Goal: Task Accomplishment & Management: Use online tool/utility

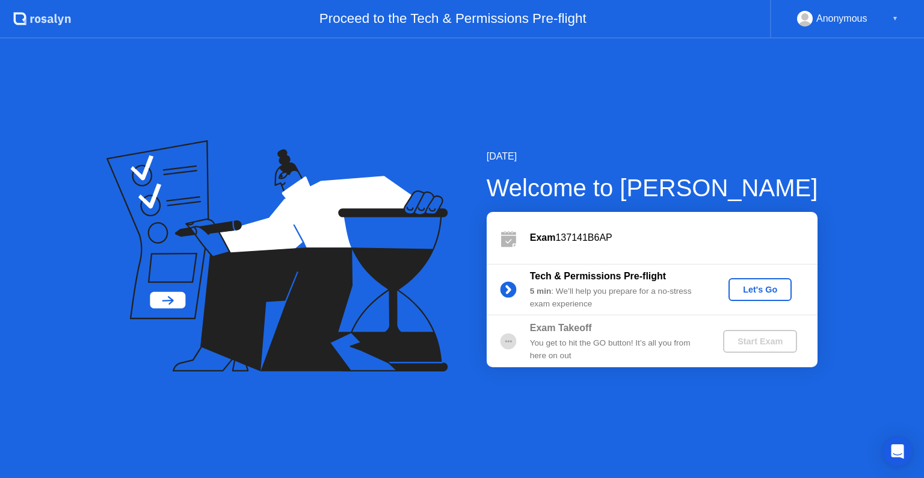
click at [743, 281] on button "Let's Go" at bounding box center [759, 289] width 63 height 23
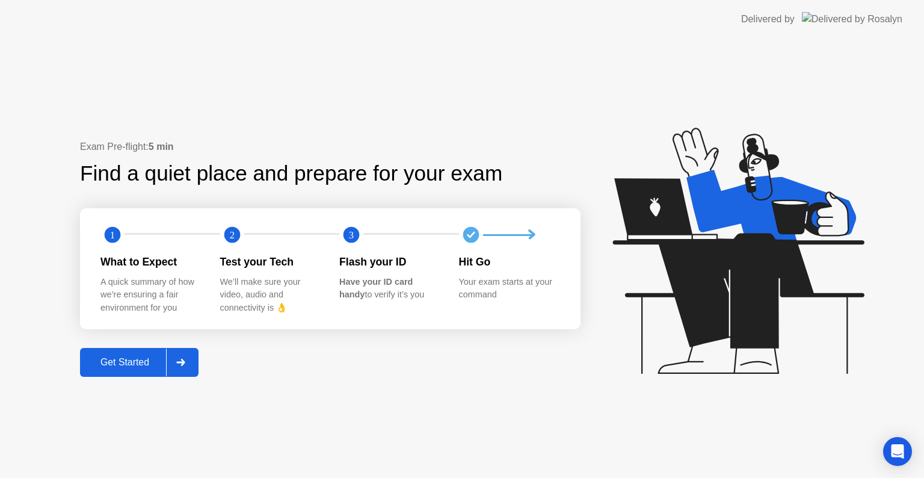
click at [128, 361] on div "Get Started" at bounding box center [125, 362] width 82 height 11
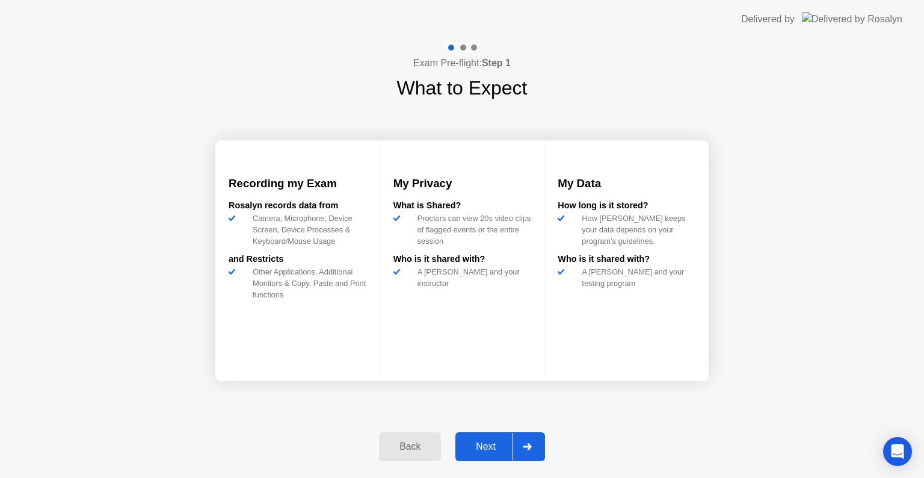
click at [481, 445] on div "Next" at bounding box center [486, 446] width 54 height 11
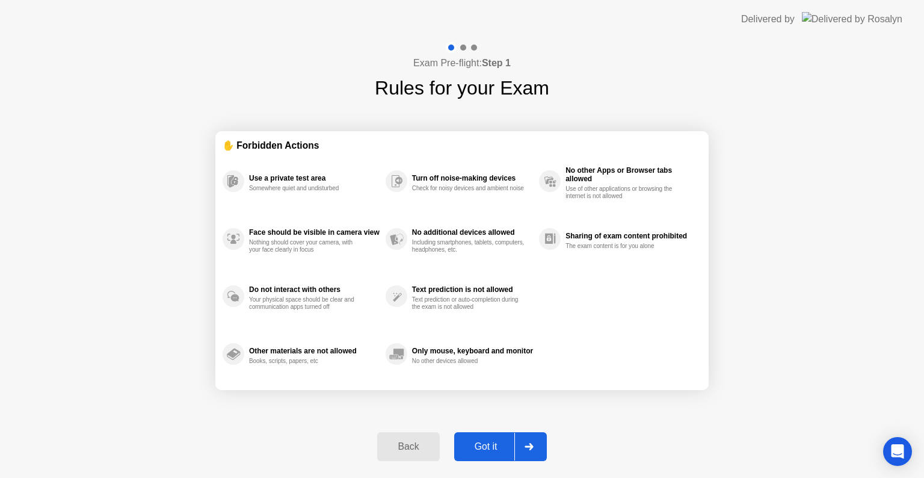
click at [481, 445] on div "Got it" at bounding box center [486, 446] width 57 height 11
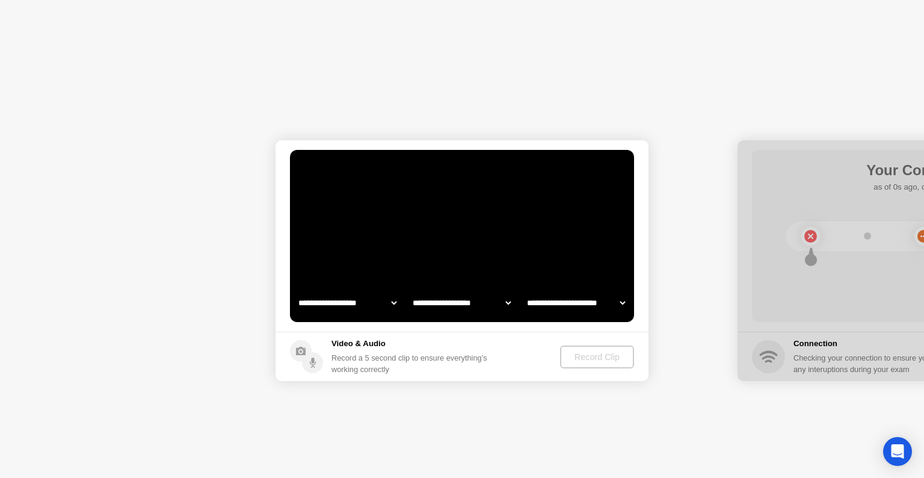
select select "**********"
select select "*******"
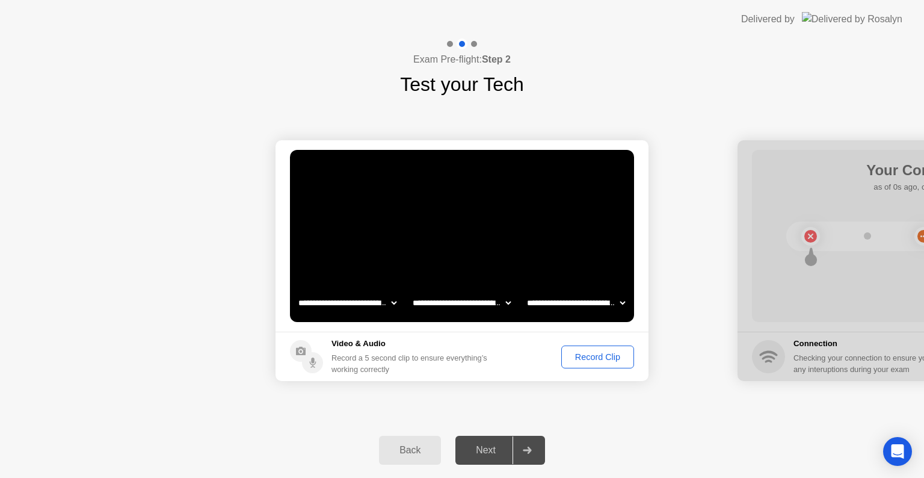
click at [583, 358] on div "Record Clip" at bounding box center [597, 357] width 64 height 10
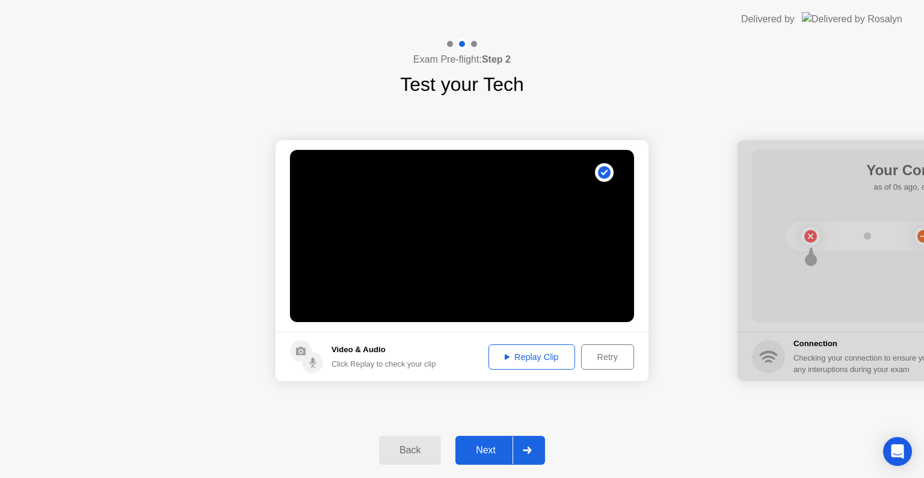
click at [585, 358] on div "Retry" at bounding box center [607, 357] width 45 height 10
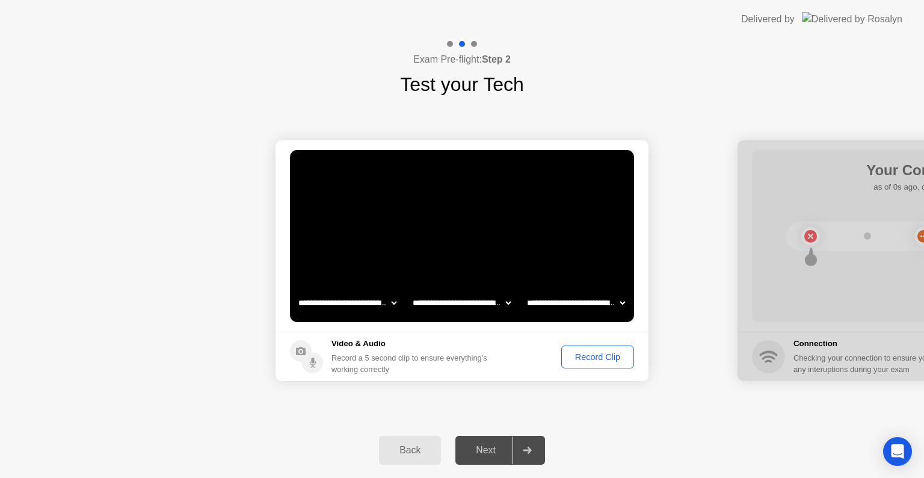
click at [583, 358] on div "Record Clip" at bounding box center [597, 357] width 64 height 10
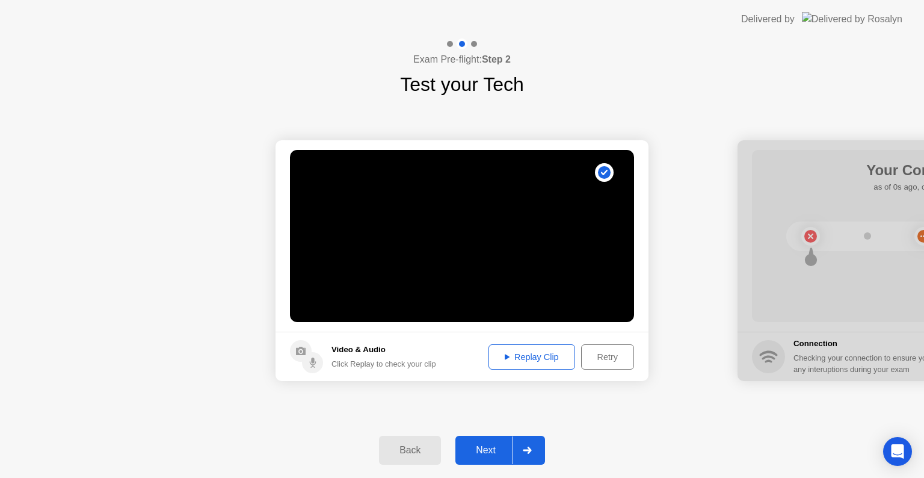
click at [484, 450] on div "Next" at bounding box center [486, 449] width 54 height 11
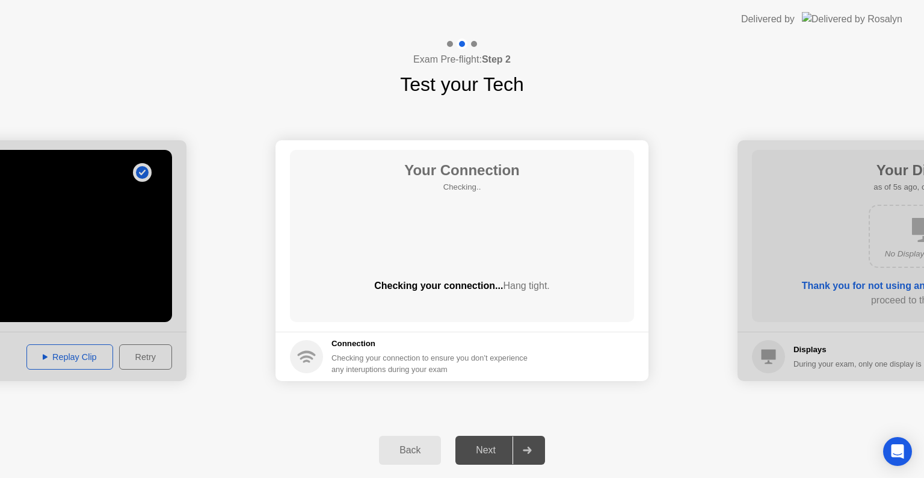
click at [460, 225] on div "Your Connection Checking.. Checking your connection... Hang tight." at bounding box center [462, 236] width 344 height 172
click at [448, 248] on div "Your Connection Checking.. Checking your connection... Hang tight." at bounding box center [462, 236] width 344 height 172
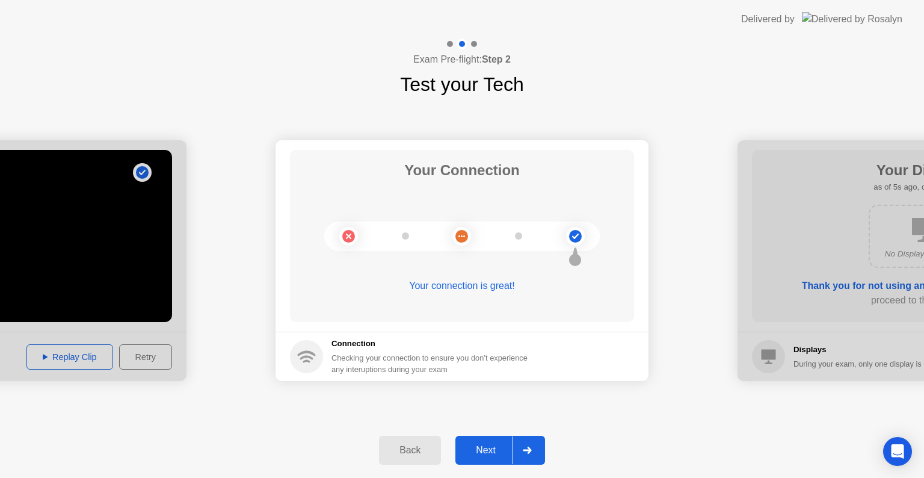
click at [491, 446] on div "Next" at bounding box center [486, 449] width 54 height 11
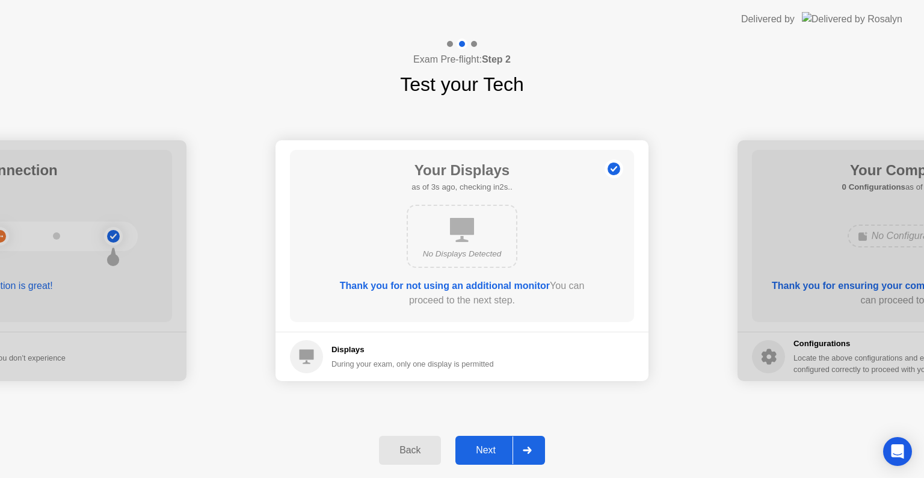
click at [491, 446] on div "Next" at bounding box center [486, 449] width 54 height 11
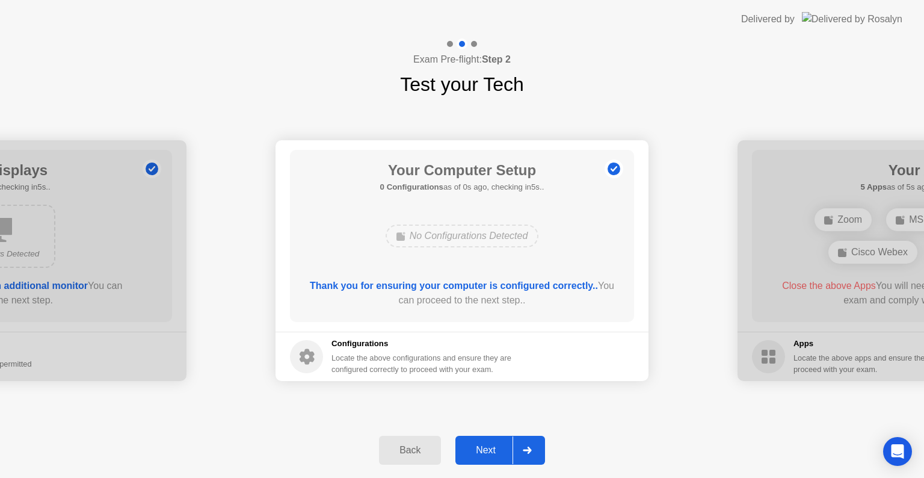
click at [491, 446] on div "Next" at bounding box center [486, 449] width 54 height 11
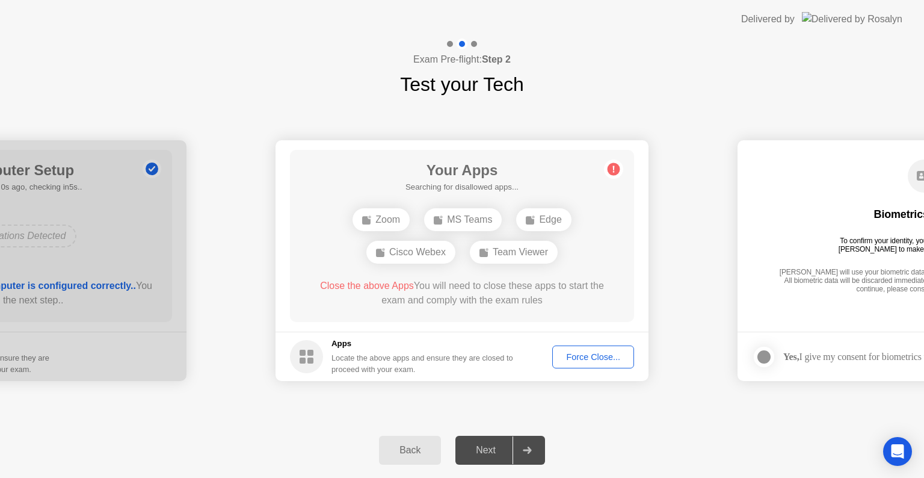
click at [491, 446] on div "Next" at bounding box center [486, 449] width 54 height 11
click at [589, 355] on div "Force Close..." at bounding box center [592, 357] width 73 height 10
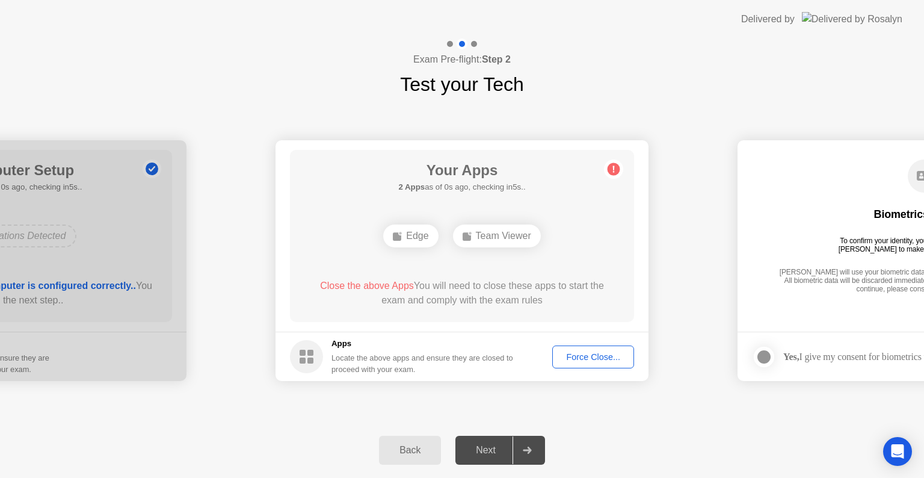
click at [607, 358] on div "Force Close..." at bounding box center [592, 357] width 73 height 10
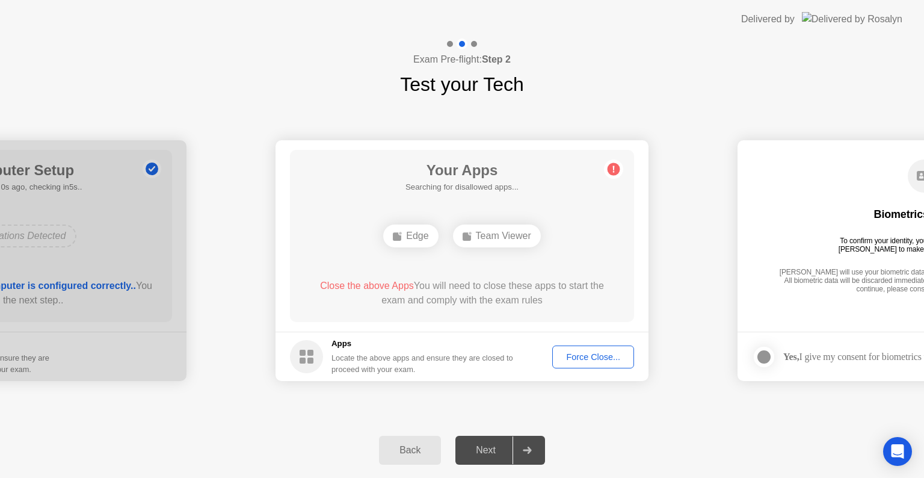
click at [587, 352] on div "Force Close..." at bounding box center [592, 357] width 73 height 10
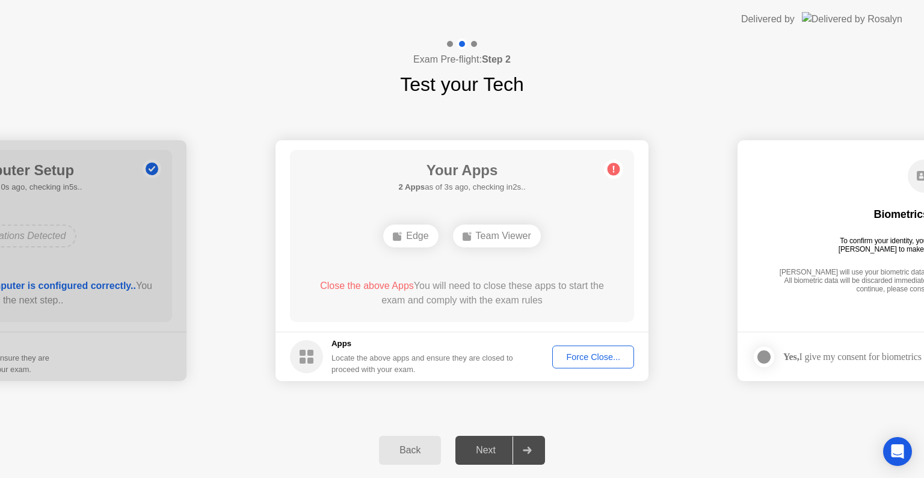
click at [564, 357] on div "Force Close..." at bounding box center [592, 357] width 73 height 10
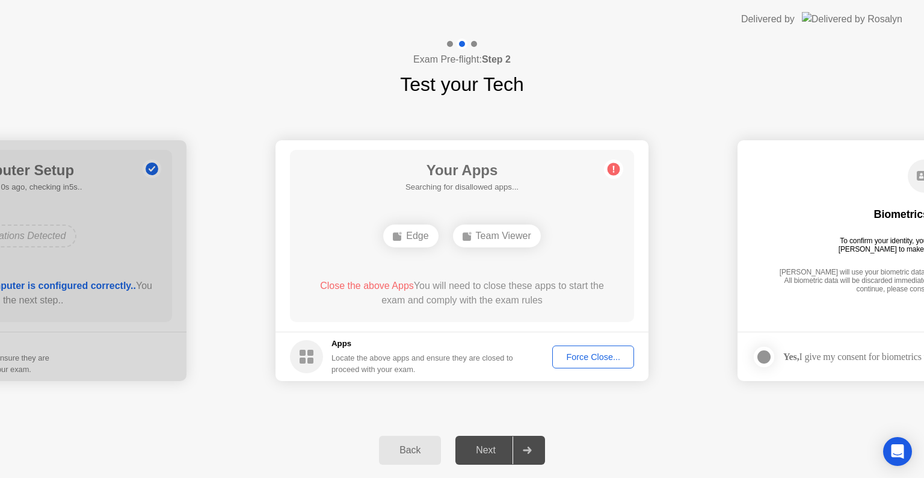
click at [617, 174] on icon at bounding box center [613, 168] width 19 height 19
click at [613, 170] on icon at bounding box center [614, 169] width 2 height 7
click at [308, 352] on rect at bounding box center [310, 352] width 6 height 6
click at [472, 446] on div "Next" at bounding box center [486, 449] width 54 height 11
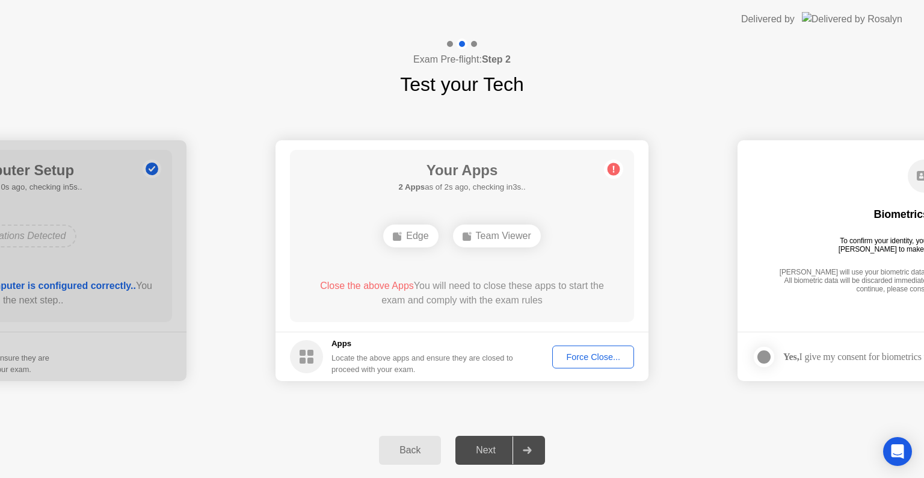
click at [520, 447] on div at bounding box center [526, 450] width 29 height 28
click at [591, 346] on button "Force Close..." at bounding box center [593, 356] width 82 height 23
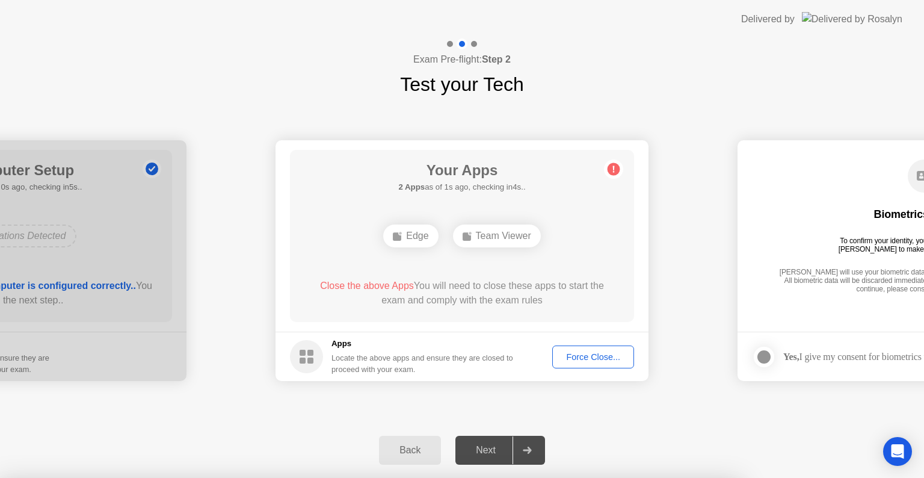
click at [591, 477] on div at bounding box center [462, 478] width 924 height 0
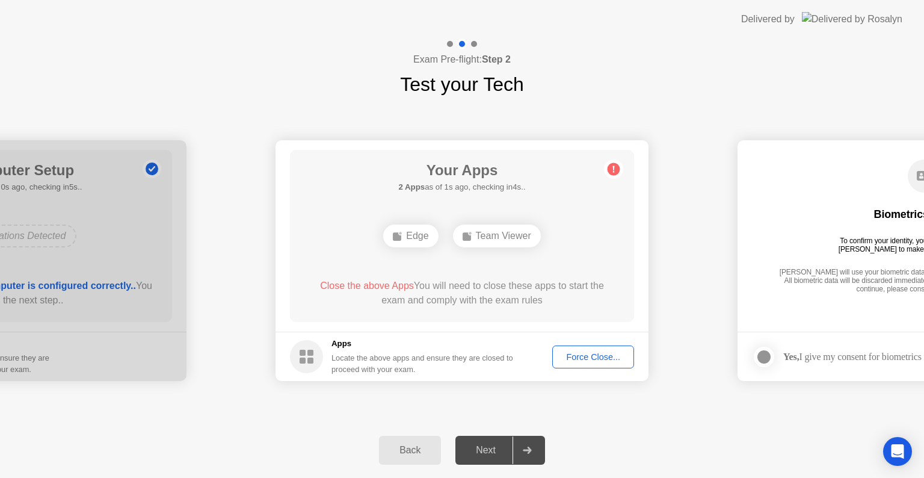
click at [411, 444] on div "Back" at bounding box center [410, 449] width 55 height 11
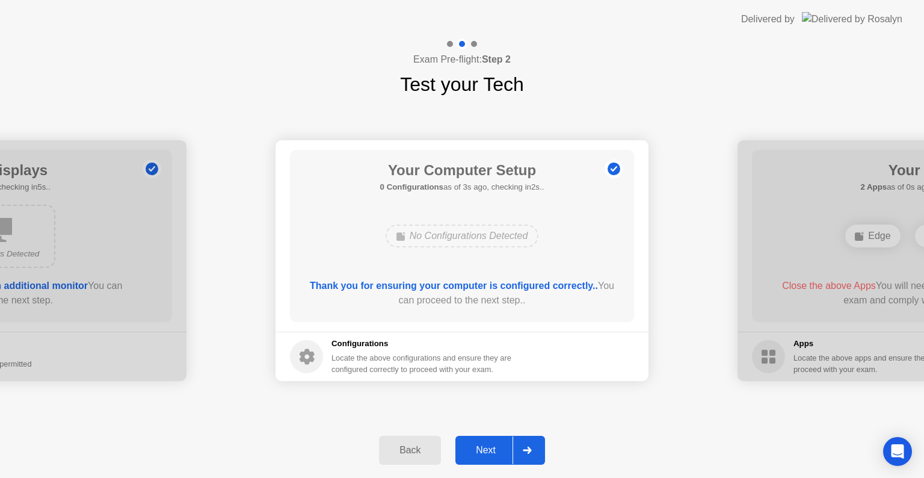
click at [411, 447] on div "Back" at bounding box center [410, 449] width 55 height 11
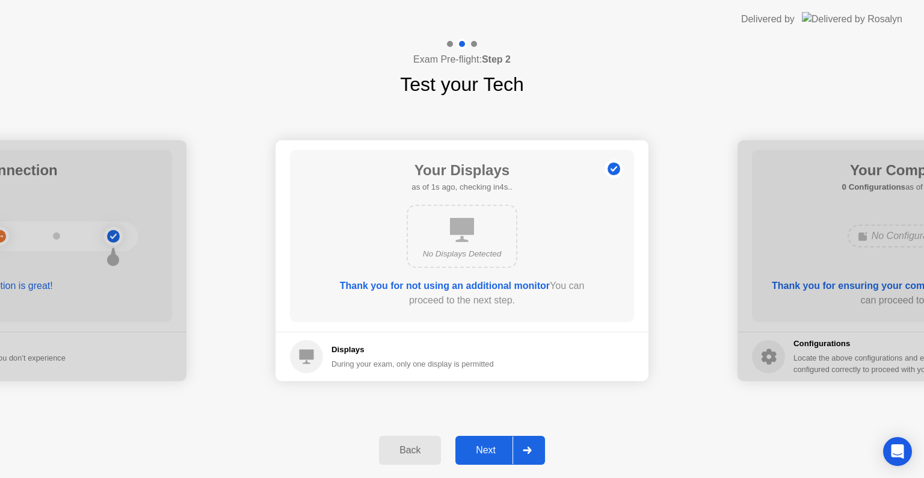
click at [411, 447] on div "Back" at bounding box center [410, 449] width 55 height 11
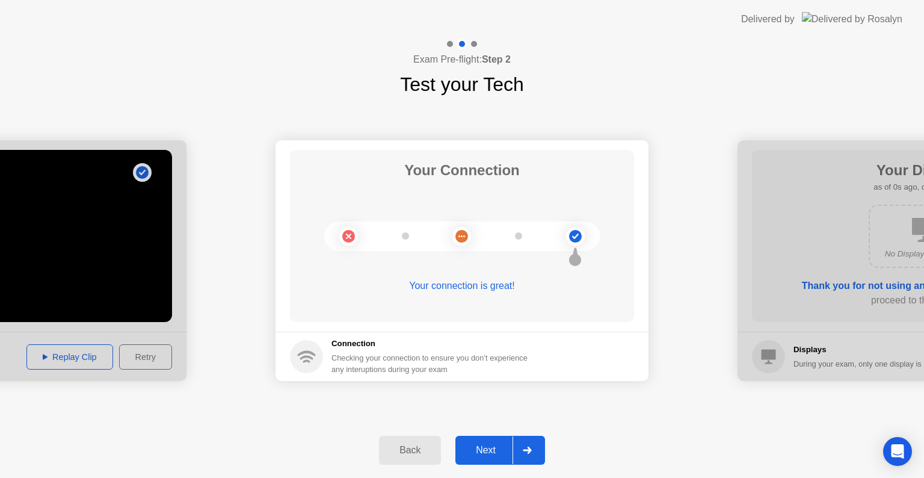
click at [411, 447] on div "Back" at bounding box center [410, 449] width 55 height 11
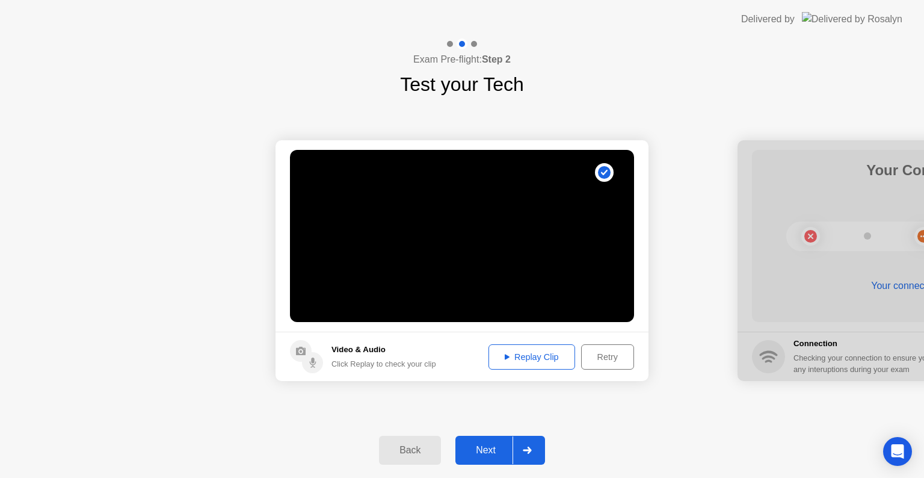
click at [493, 445] on div "Next" at bounding box center [486, 449] width 54 height 11
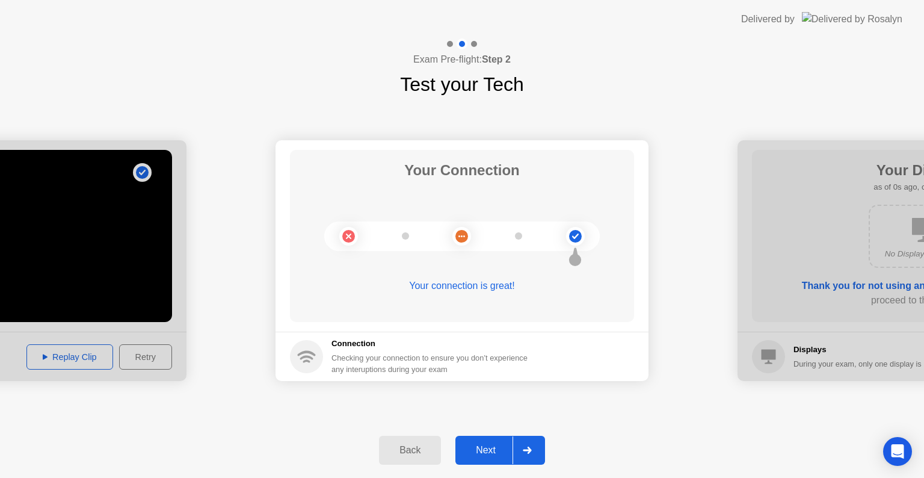
click at [493, 445] on div "Next" at bounding box center [486, 449] width 54 height 11
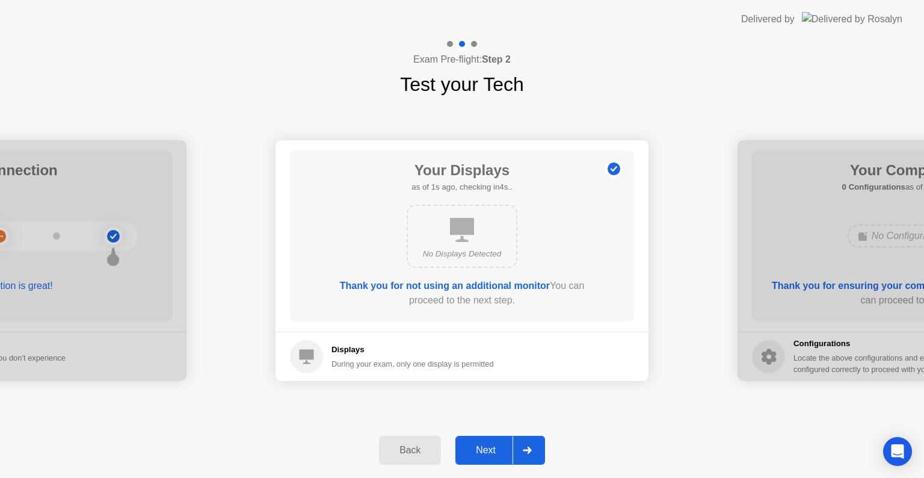
click at [493, 445] on div "Next" at bounding box center [486, 449] width 54 height 11
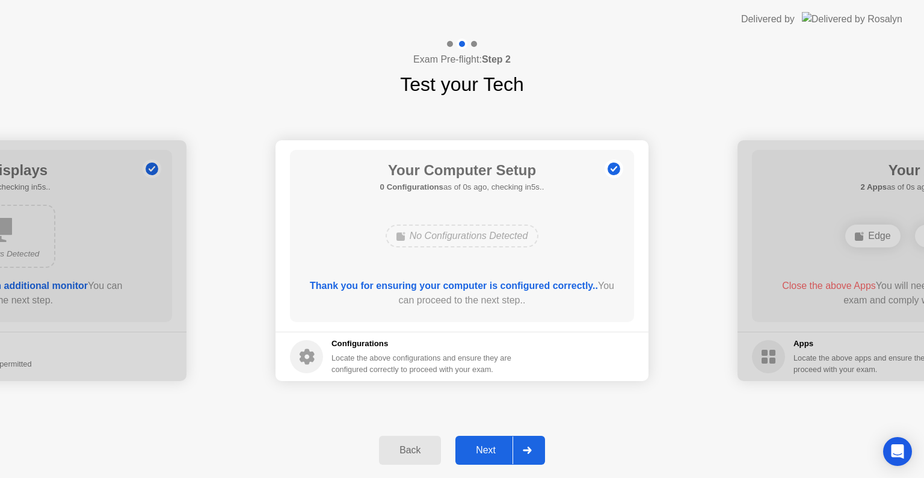
click at [493, 445] on div "Next" at bounding box center [486, 449] width 54 height 11
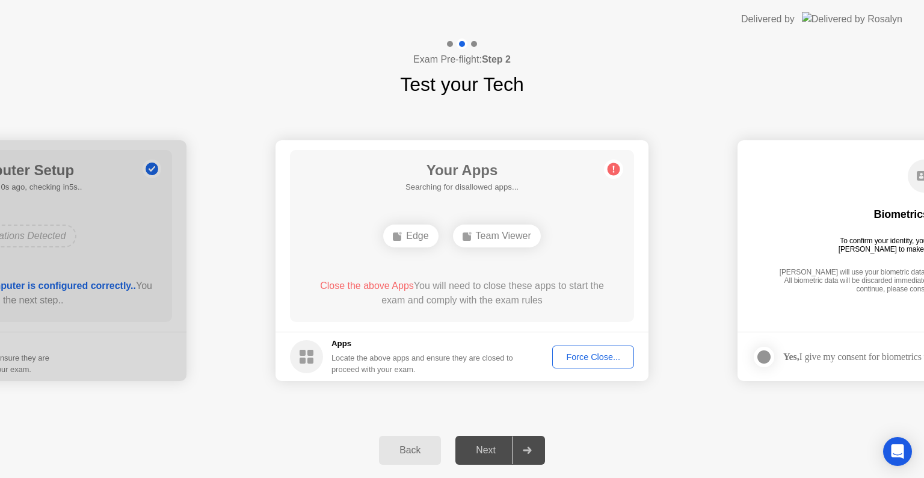
click at [578, 359] on div "Force Close..." at bounding box center [592, 357] width 73 height 10
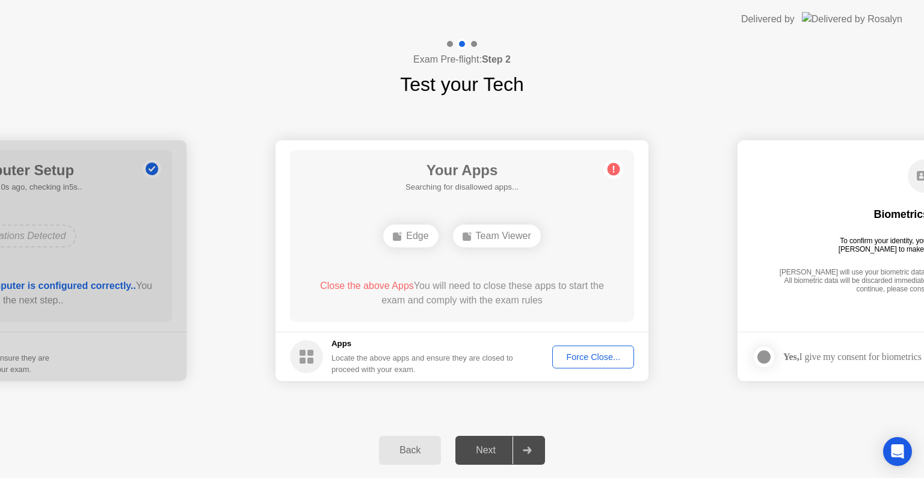
click at [590, 361] on div "Force Close..." at bounding box center [592, 357] width 73 height 10
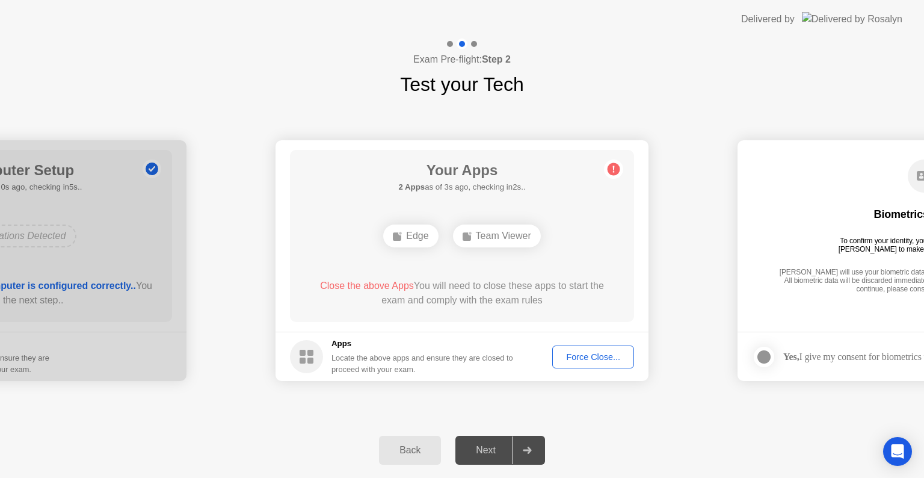
click at [339, 283] on span "Close the above Apps" at bounding box center [367, 285] width 94 height 10
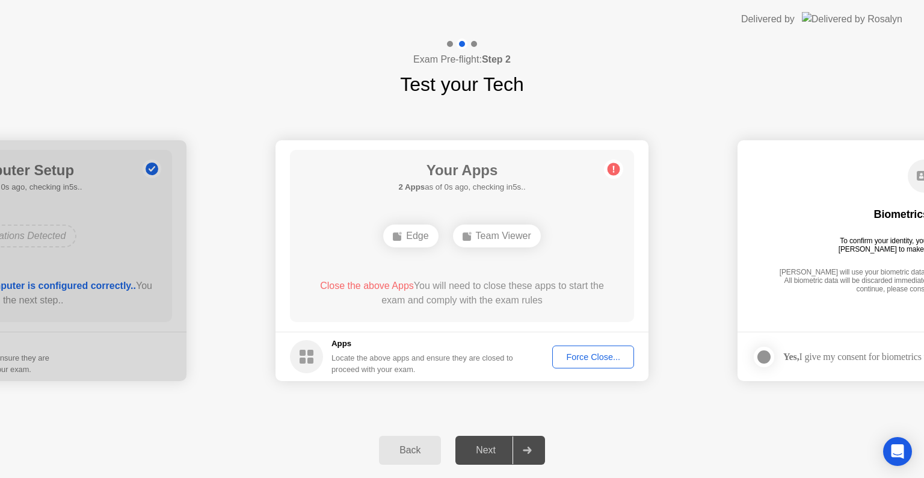
click at [575, 352] on div "Force Close..." at bounding box center [592, 357] width 73 height 10
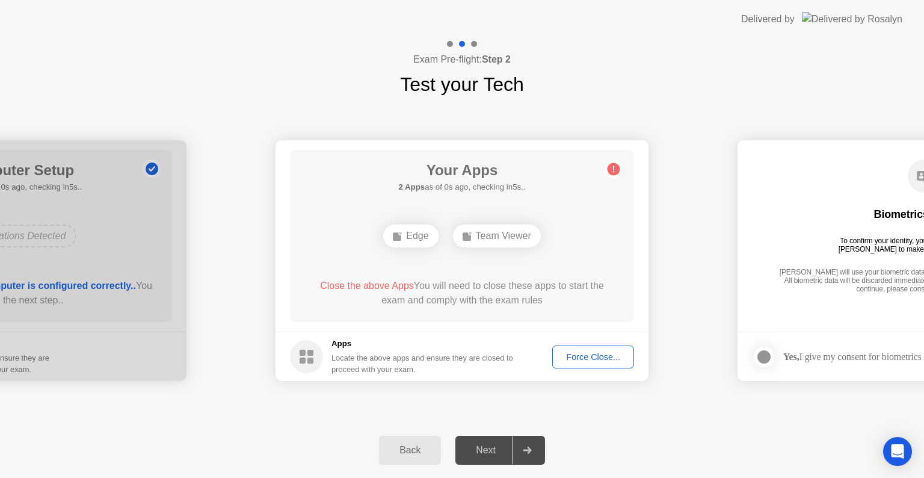
click at [413, 236] on div "Edge" at bounding box center [410, 235] width 55 height 23
click at [497, 236] on div "Team Viewer" at bounding box center [497, 235] width 88 height 23
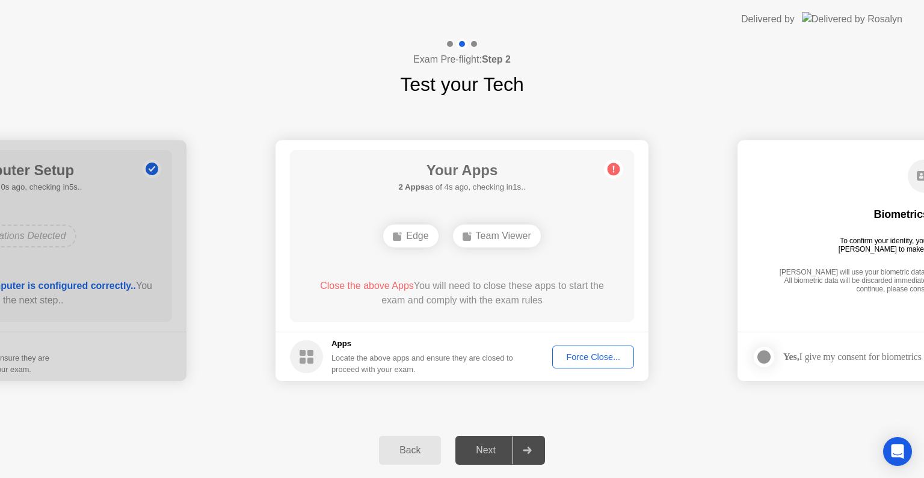
click at [816, 338] on footer "Yes, I give my consent for biometrics to be used" at bounding box center [923, 355] width 373 height 49
drag, startPoint x: 816, startPoint y: 338, endPoint x: 498, endPoint y: 443, distance: 334.3
click at [498, 443] on div "**********" at bounding box center [462, 257] width 924 height 439
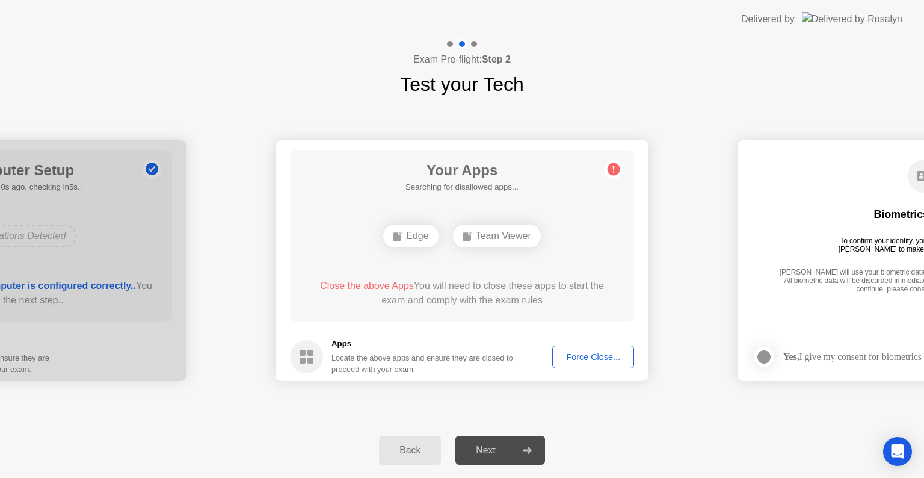
click at [498, 444] on div "Next" at bounding box center [486, 449] width 54 height 11
click at [593, 343] on footer "Apps Locate the above apps and ensure they are closed to proceed with your exam…" at bounding box center [461, 355] width 373 height 49
click at [589, 352] on div "Force Close..." at bounding box center [592, 357] width 73 height 10
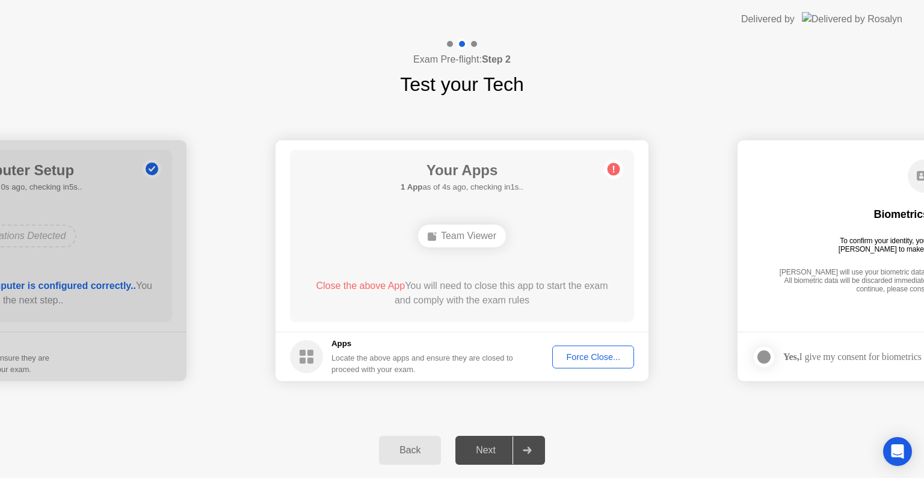
click at [583, 361] on div "Force Close..." at bounding box center [592, 357] width 73 height 10
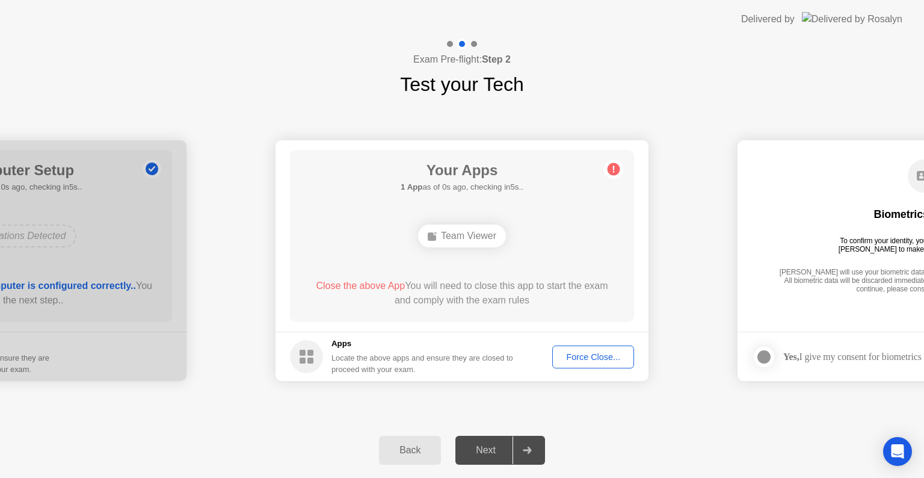
click at [476, 450] on div "Next" at bounding box center [486, 449] width 54 height 11
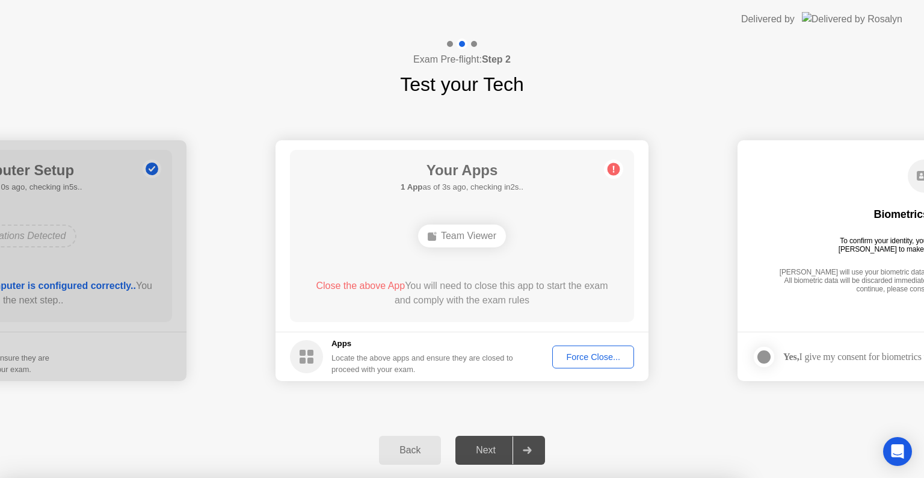
drag, startPoint x: 476, startPoint y: 450, endPoint x: 552, endPoint y: 191, distance: 270.1
click at [552, 191] on body "**********" at bounding box center [462, 239] width 924 height 478
